Goal: Find specific page/section: Find specific page/section

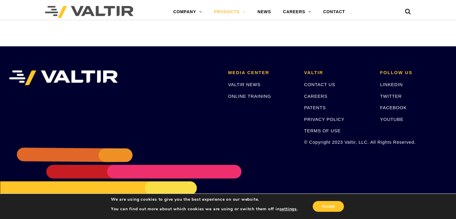
scroll to position [831, 0]
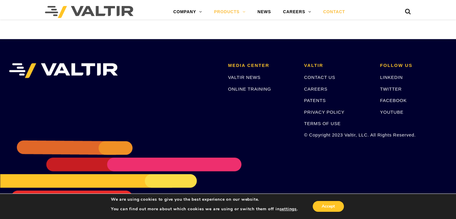
click at [332, 13] on link "CONTACT" at bounding box center [334, 12] width 34 height 12
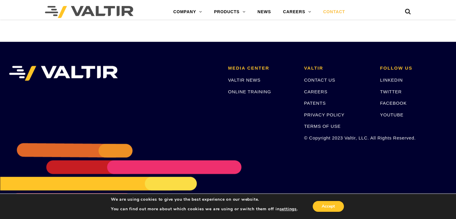
scroll to position [845, 0]
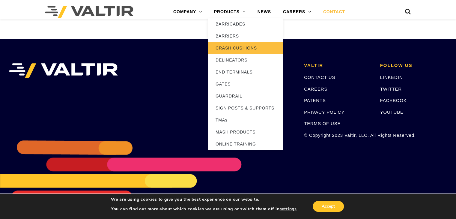
click at [239, 47] on link "CRASH CUSHIONS" at bounding box center [245, 48] width 75 height 12
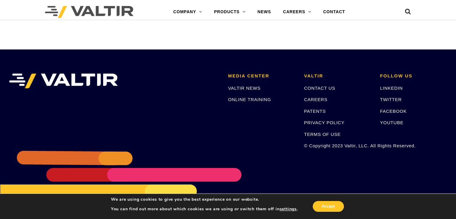
scroll to position [1911, 0]
